Goal: Task Accomplishment & Management: Use online tool/utility

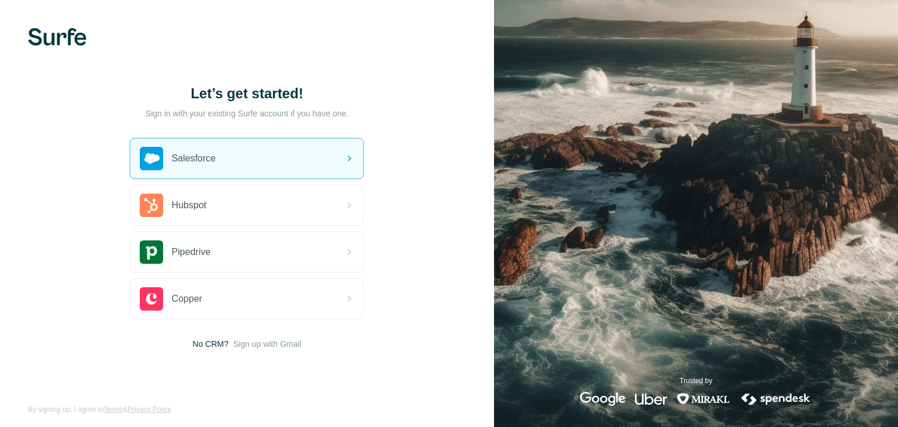
click at [315, 161] on div "Salesforce" at bounding box center [246, 159] width 233 height 40
click at [351, 161] on icon at bounding box center [349, 158] width 14 height 14
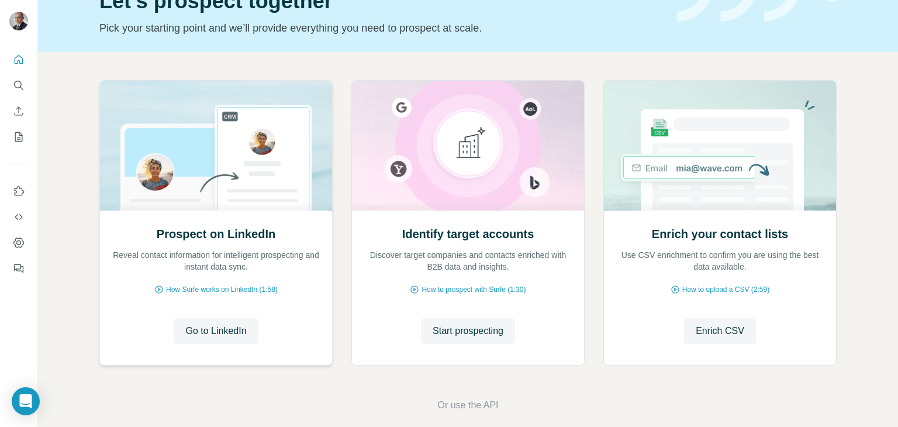
scroll to position [78, 0]
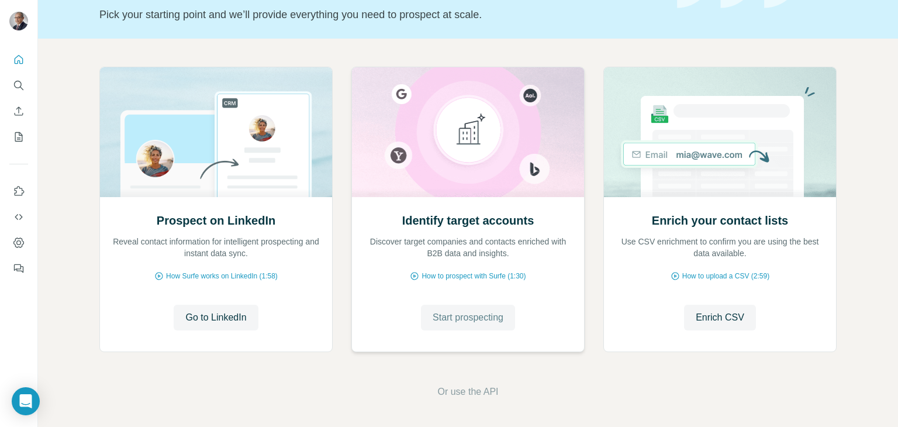
click at [483, 318] on span "Start prospecting" at bounding box center [468, 318] width 71 height 14
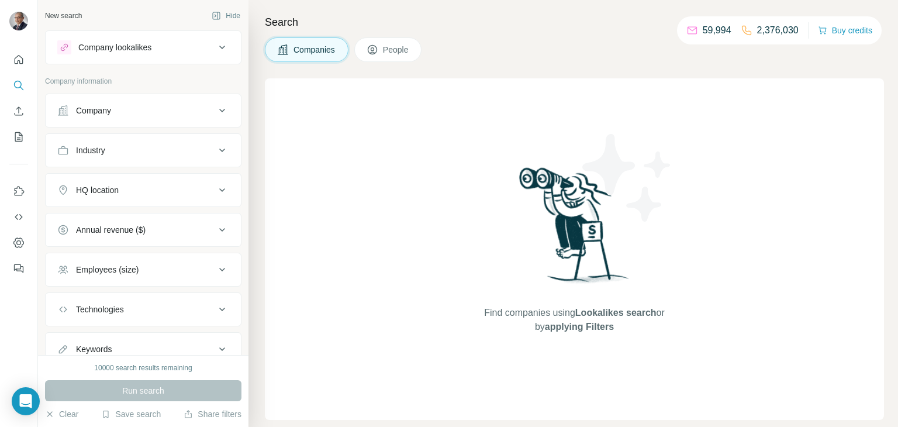
click at [186, 111] on div "Company" at bounding box center [136, 111] width 158 height 12
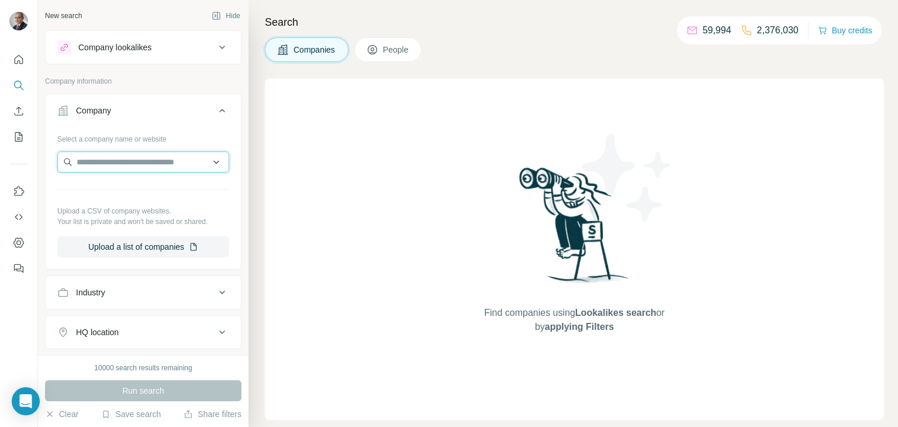
click at [171, 159] on input "text" at bounding box center [143, 161] width 172 height 21
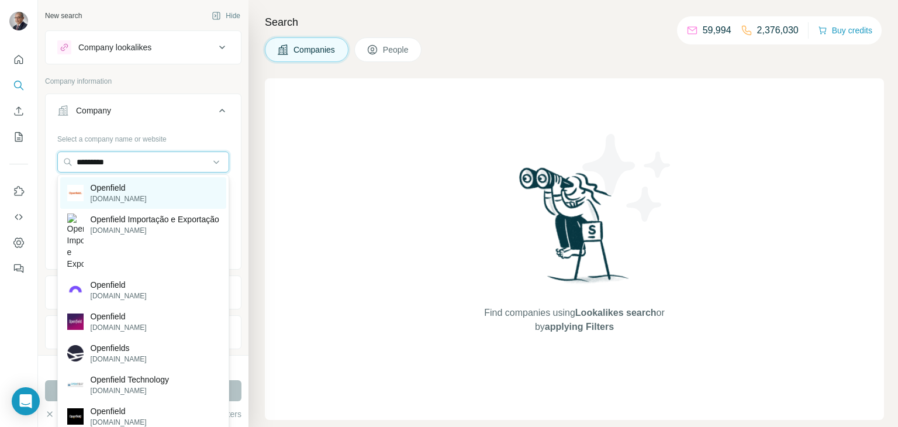
type input "*********"
click at [92, 193] on p "Openfield" at bounding box center [119, 188] width 56 height 12
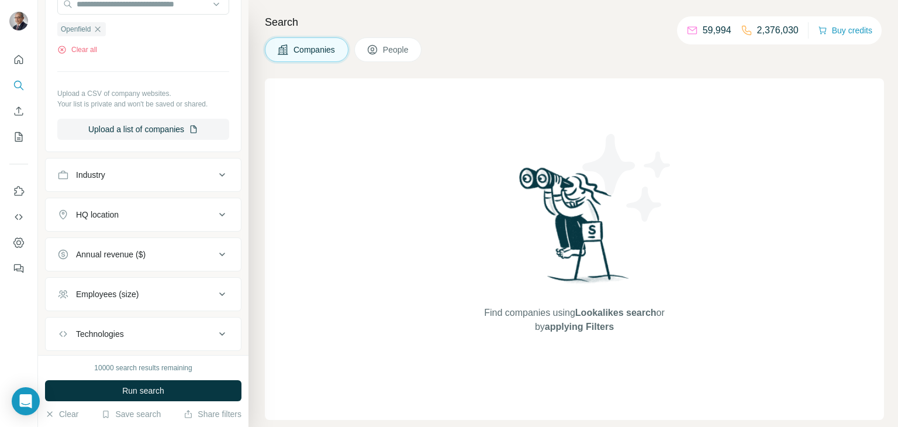
scroll to position [163, 0]
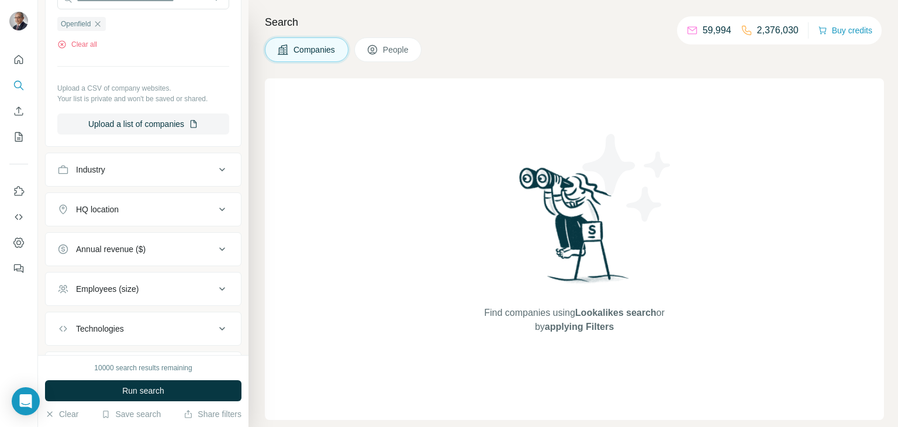
click at [173, 169] on div "Industry" at bounding box center [136, 170] width 158 height 12
click at [143, 204] on input at bounding box center [137, 198] width 144 height 13
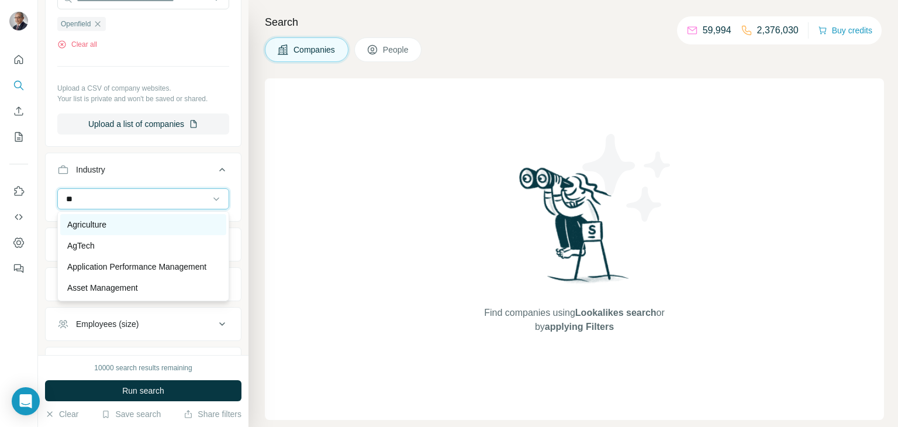
type input "**"
click at [109, 226] on div "Agriculture" at bounding box center [143, 225] width 152 height 12
